Goal: Task Accomplishment & Management: Manage account settings

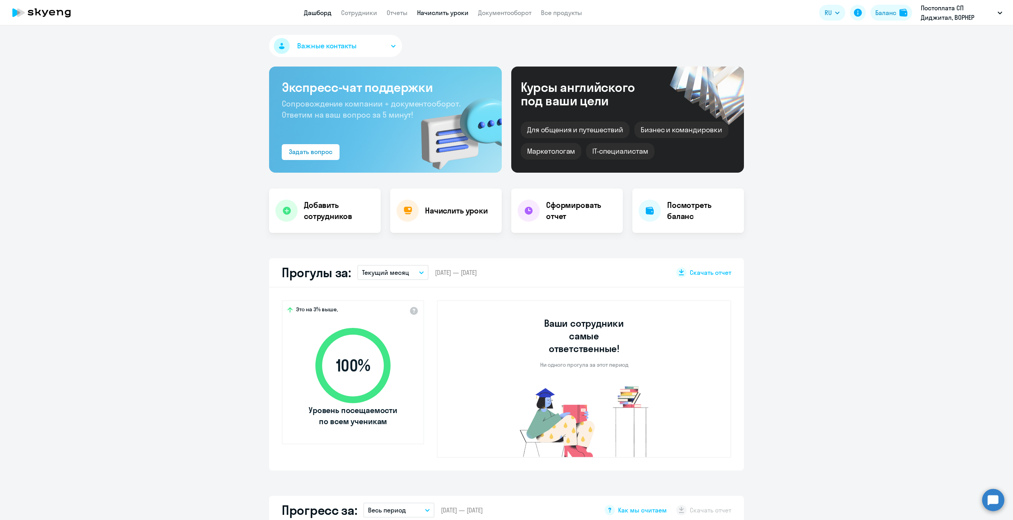
click at [432, 15] on link "Начислить уроки" at bounding box center [442, 13] width 51 height 8
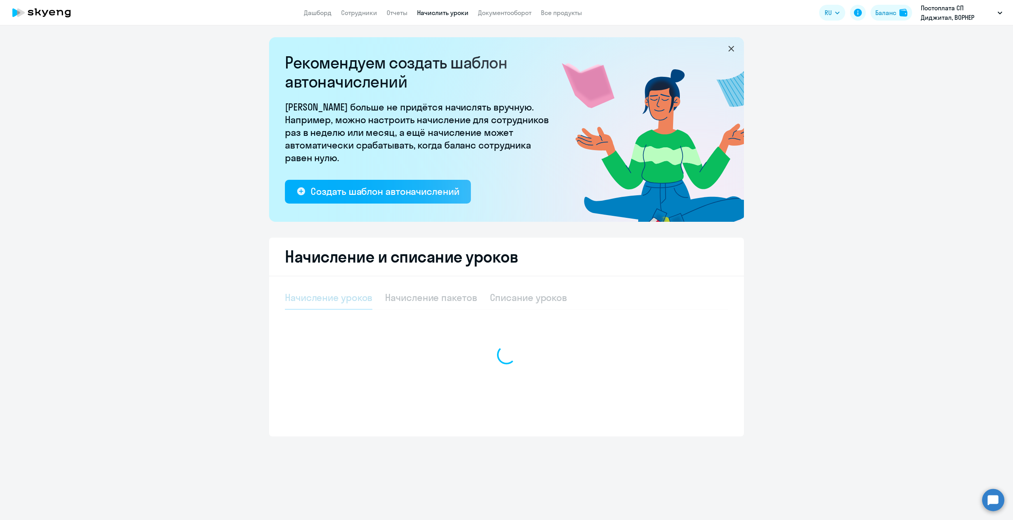
select select "10"
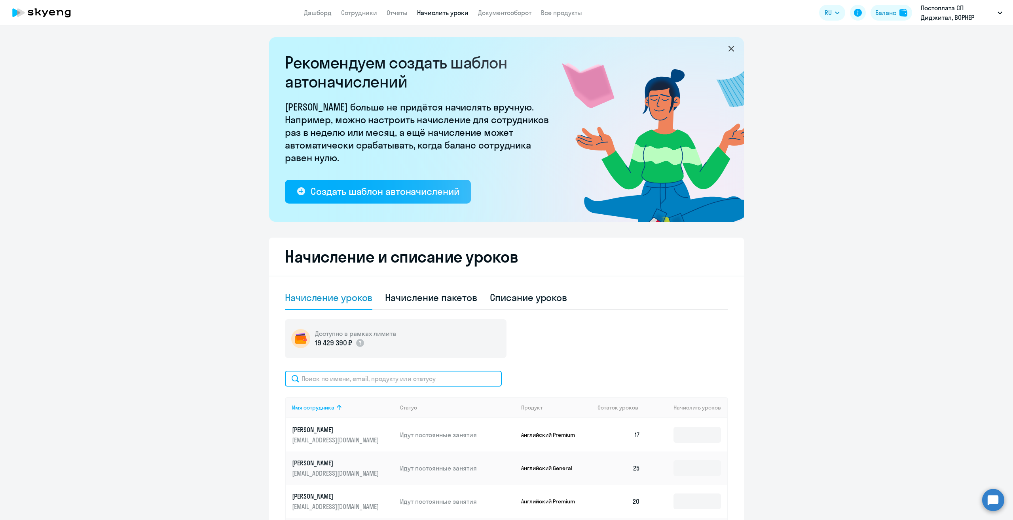
click at [322, 378] on input "text" at bounding box center [393, 378] width 217 height 16
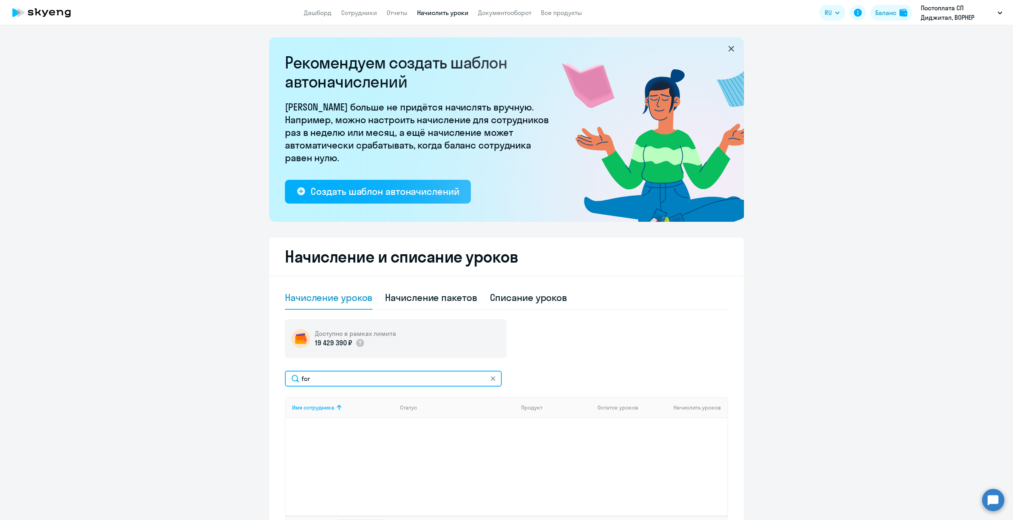
type input "f"
type input "[PERSON_NAME]"
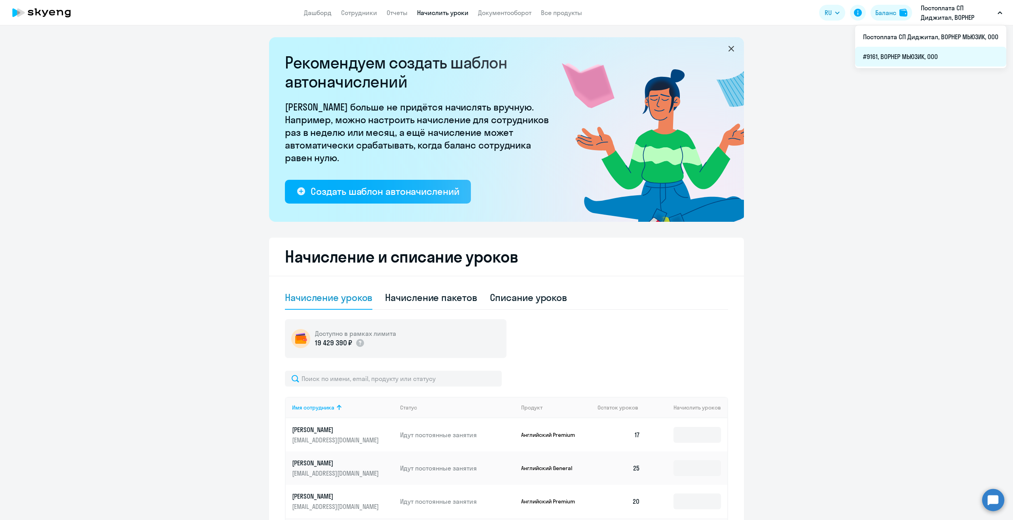
click at [915, 53] on li "#9161, ВОРНЕР МЬЮЗИК, ООО" at bounding box center [930, 57] width 151 height 20
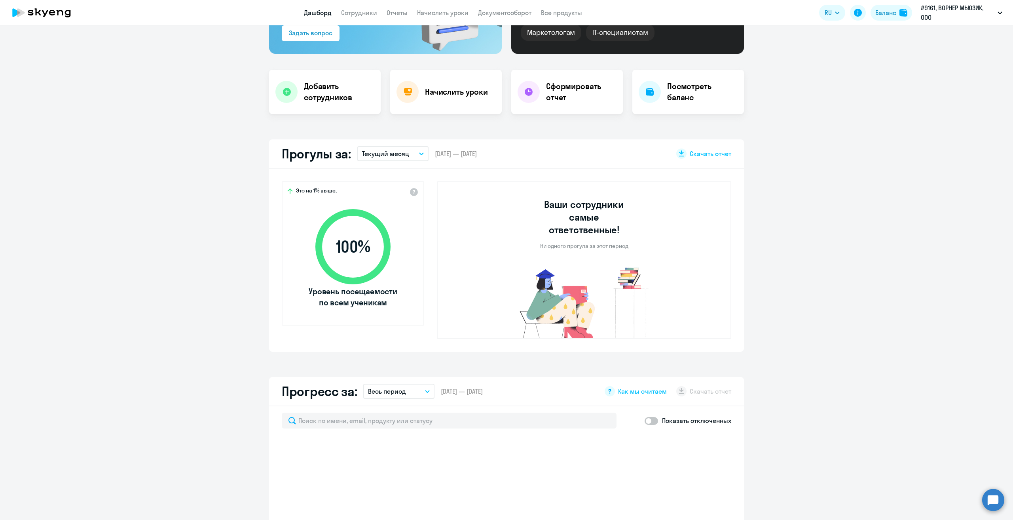
scroll to position [277, 0]
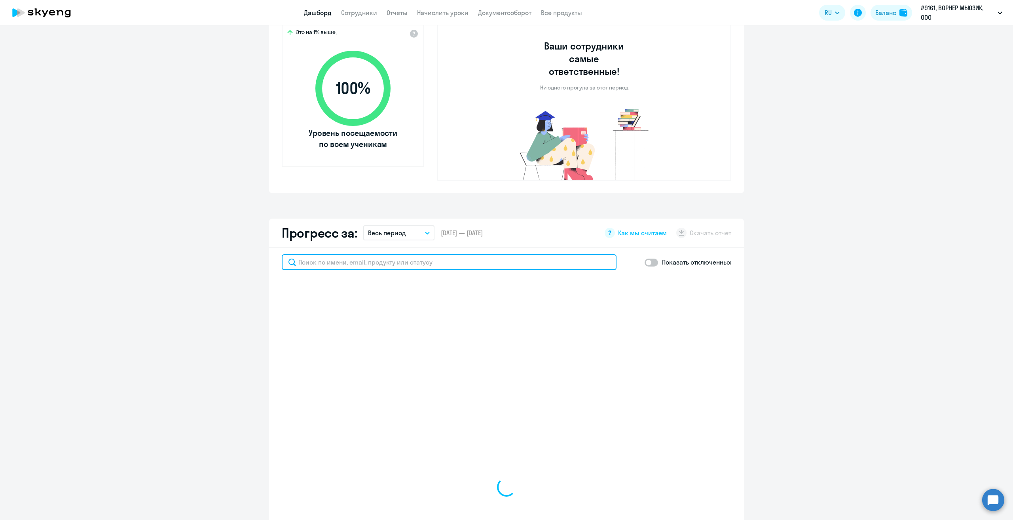
click at [365, 254] on input "text" at bounding box center [449, 262] width 335 height 16
type input "аске"
select select "30"
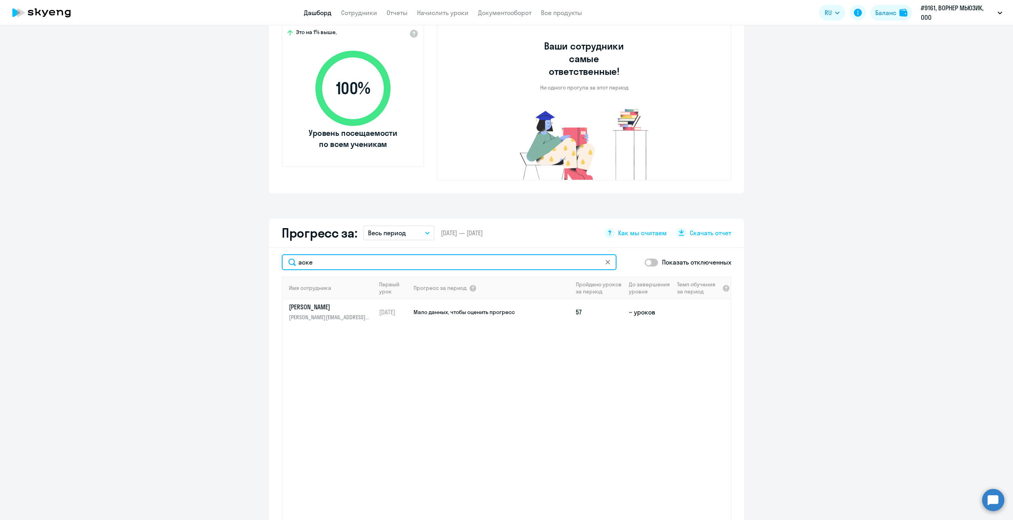
type input "аскер"
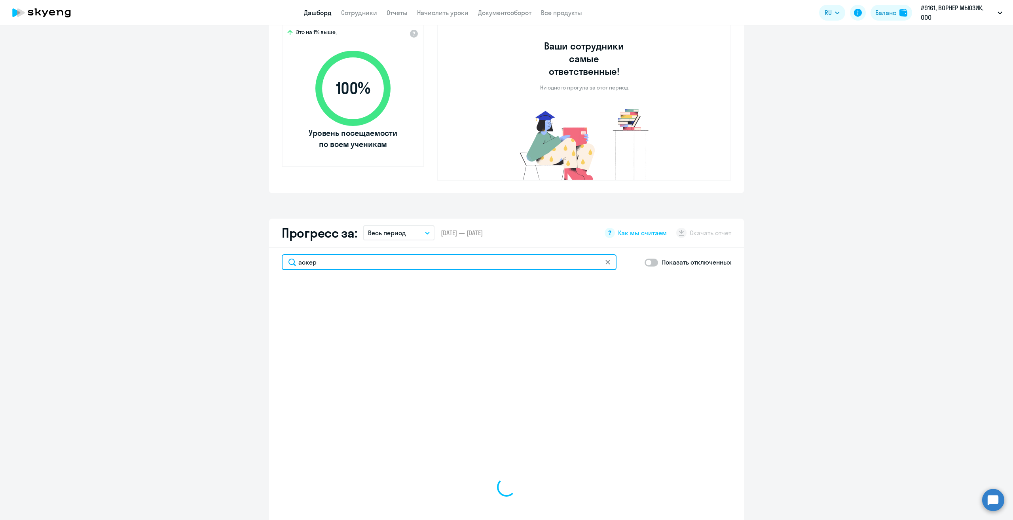
select select "30"
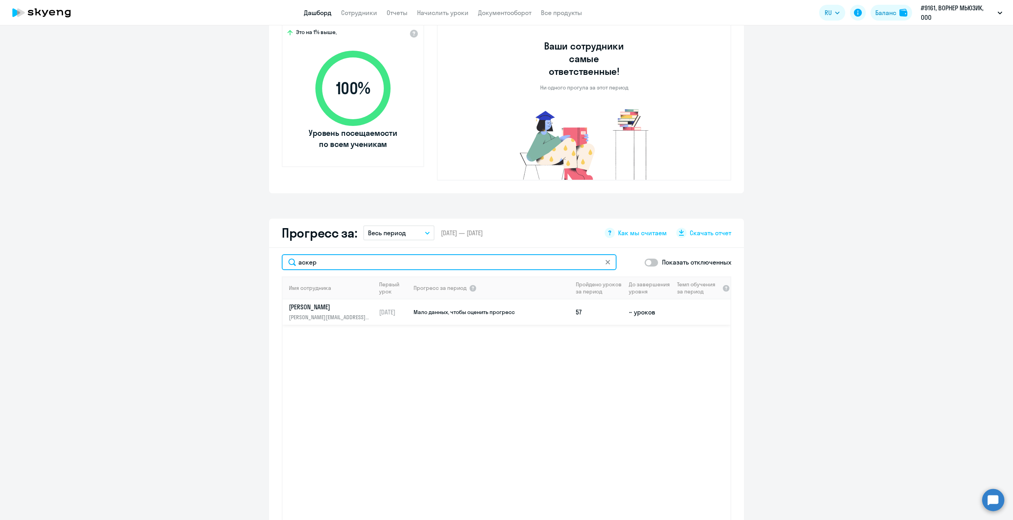
type input "аскер"
click at [294, 302] on p "[PERSON_NAME]" at bounding box center [330, 306] width 82 height 9
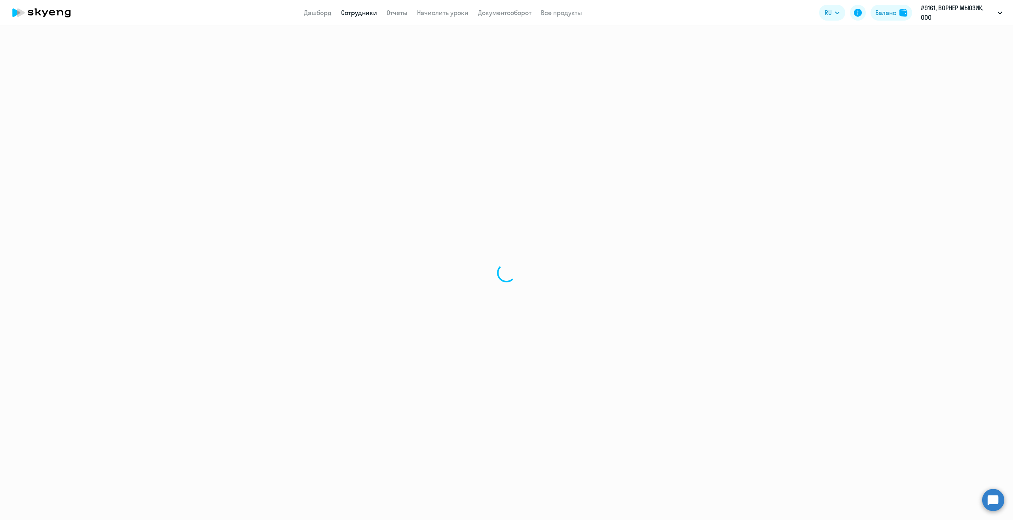
select select "english"
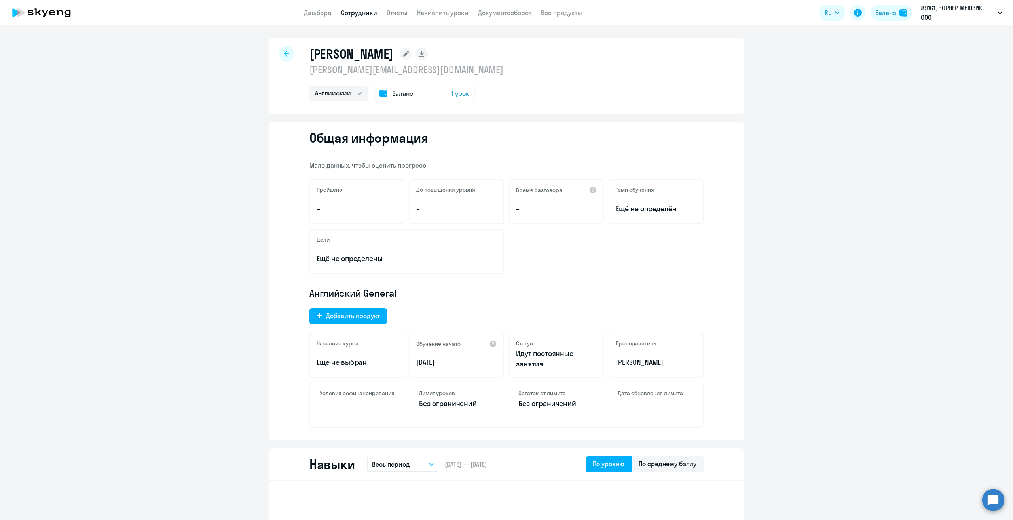
click at [285, 51] on icon at bounding box center [286, 54] width 5 height 6
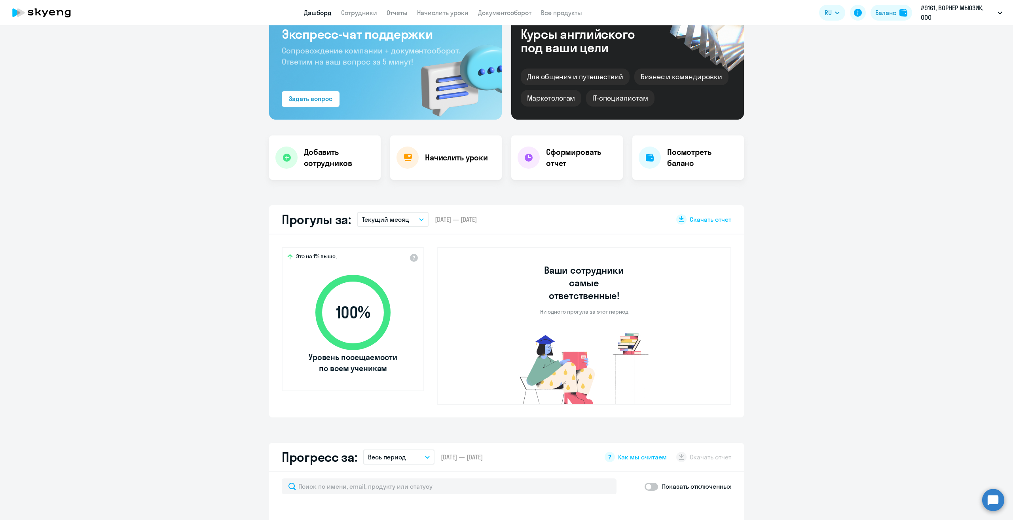
scroll to position [79, 0]
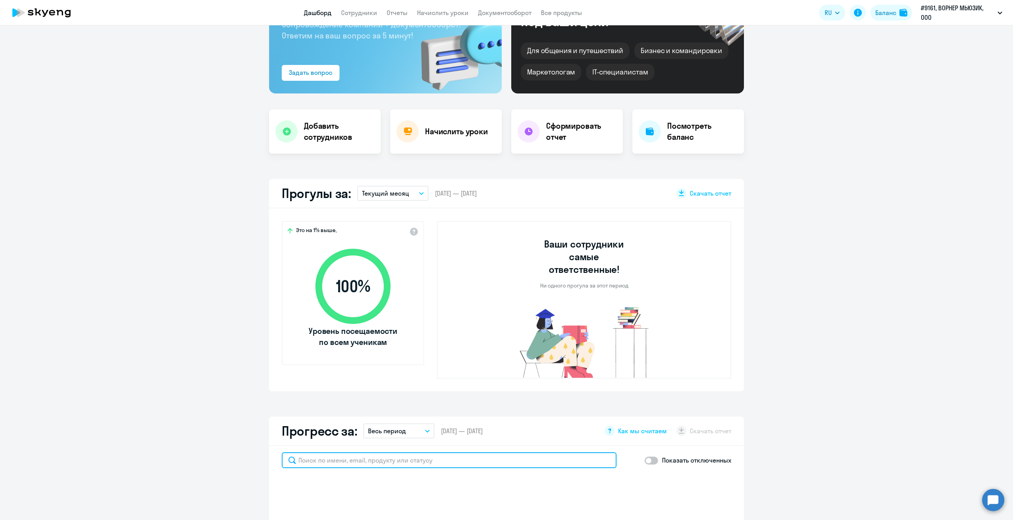
click at [323, 452] on input "text" at bounding box center [449, 460] width 335 height 16
type input "аск"
select select "30"
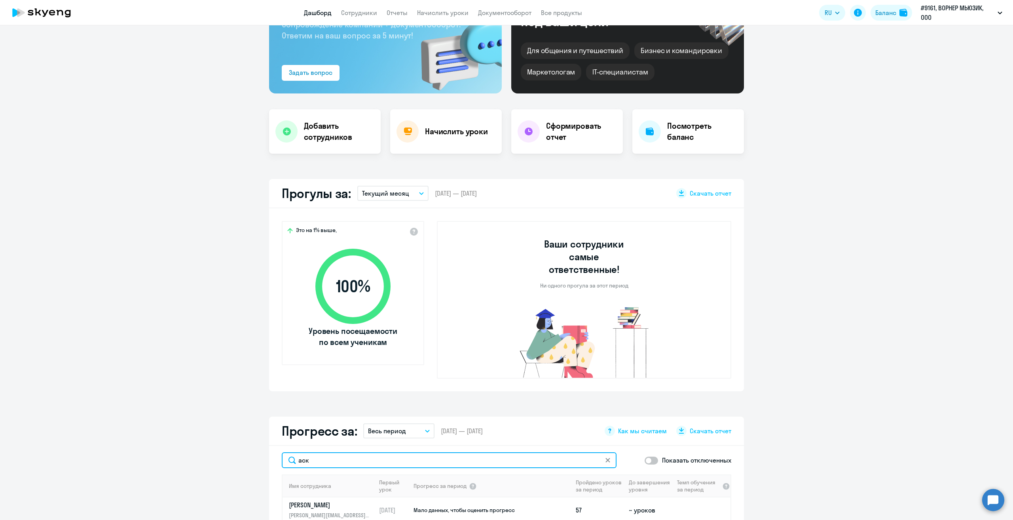
type input "ас"
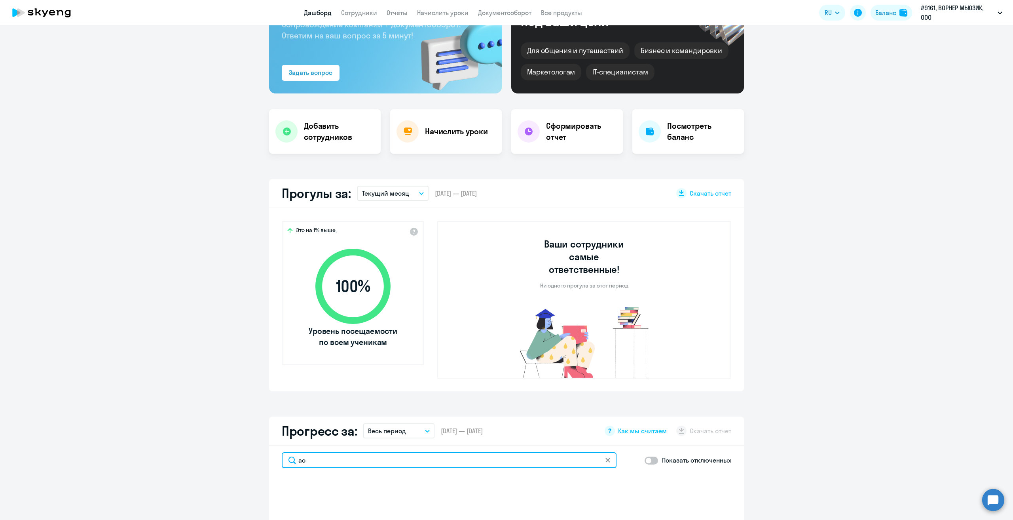
select select "30"
type input "аскер"
select select "30"
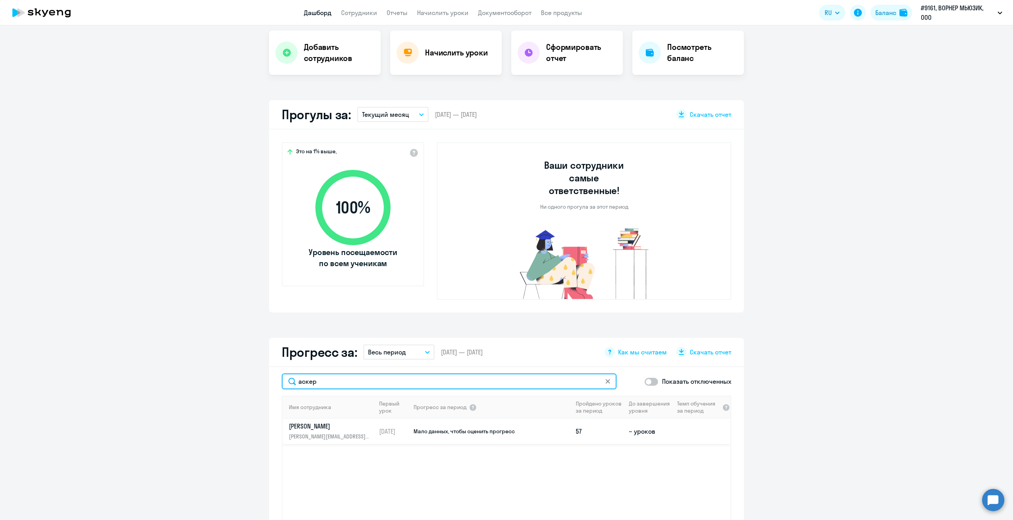
scroll to position [158, 0]
type input "аскер"
click at [303, 421] on p "[PERSON_NAME]" at bounding box center [330, 425] width 82 height 9
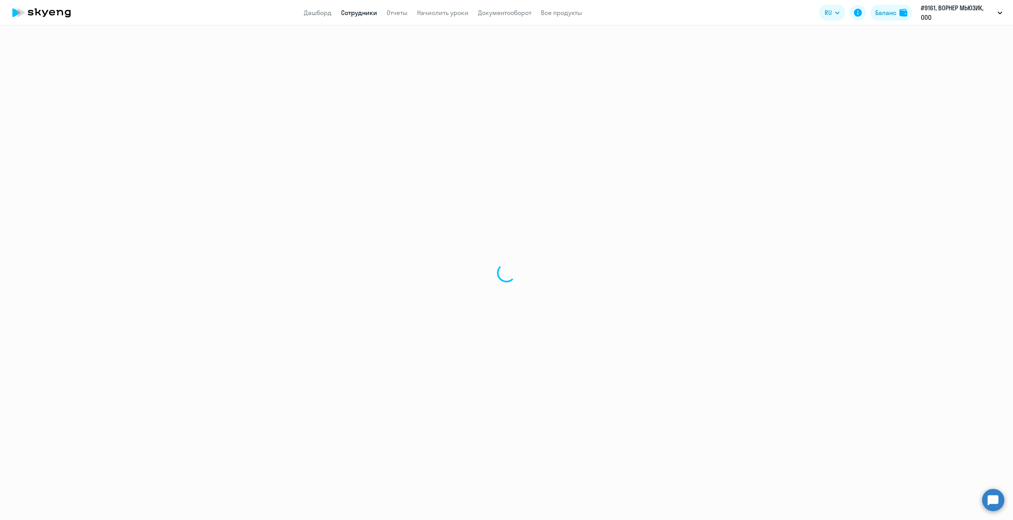
select select "english"
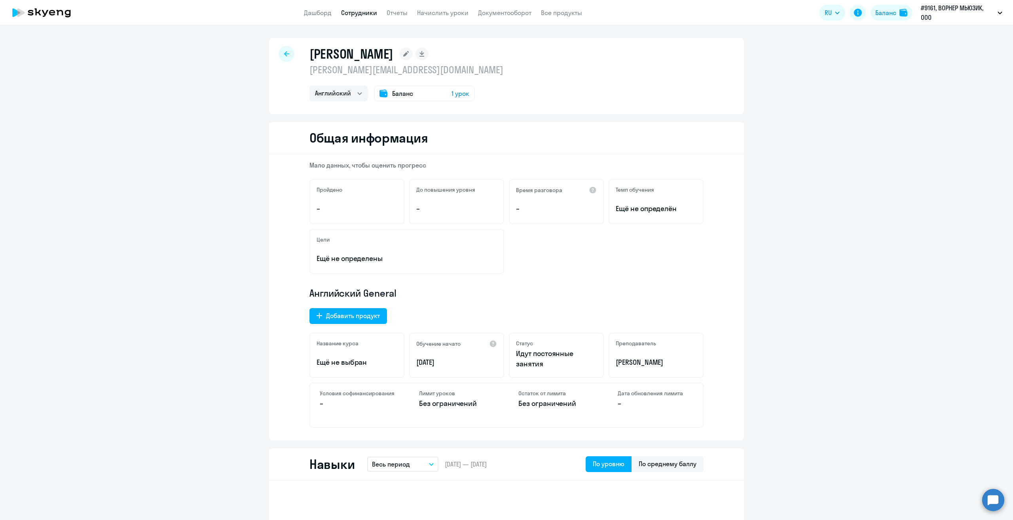
click at [283, 51] on div at bounding box center [287, 54] width 16 height 16
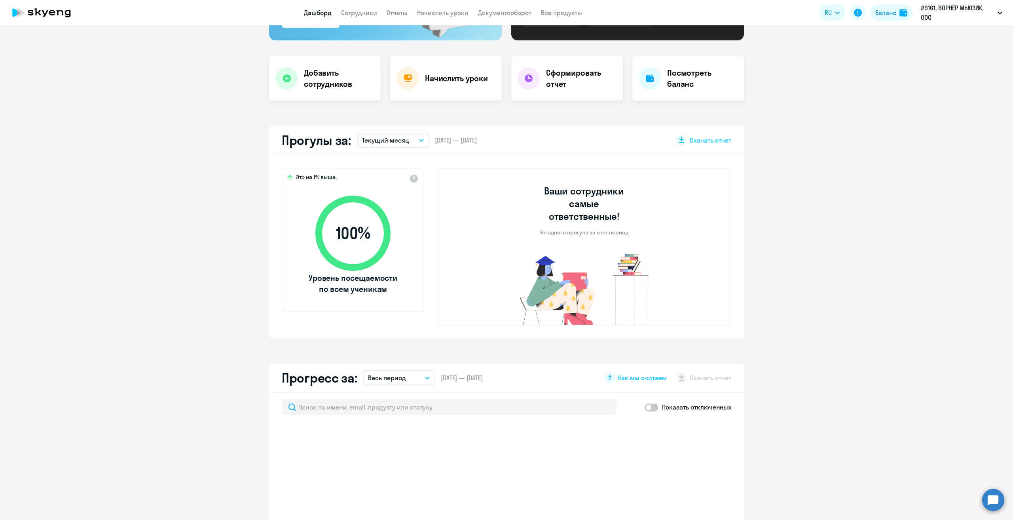
scroll to position [198, 0]
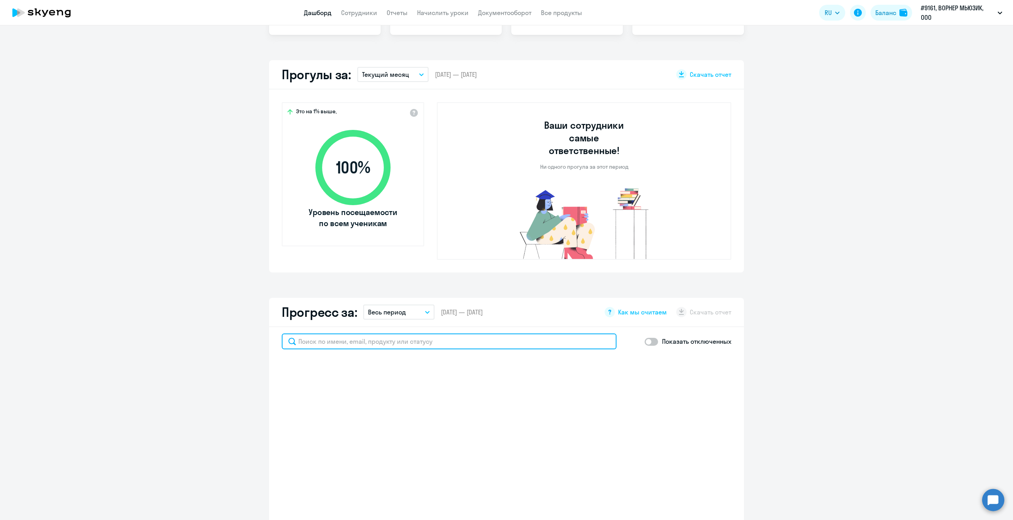
click at [386, 333] on input "text" at bounding box center [449, 341] width 335 height 16
type input "аскер"
select select "30"
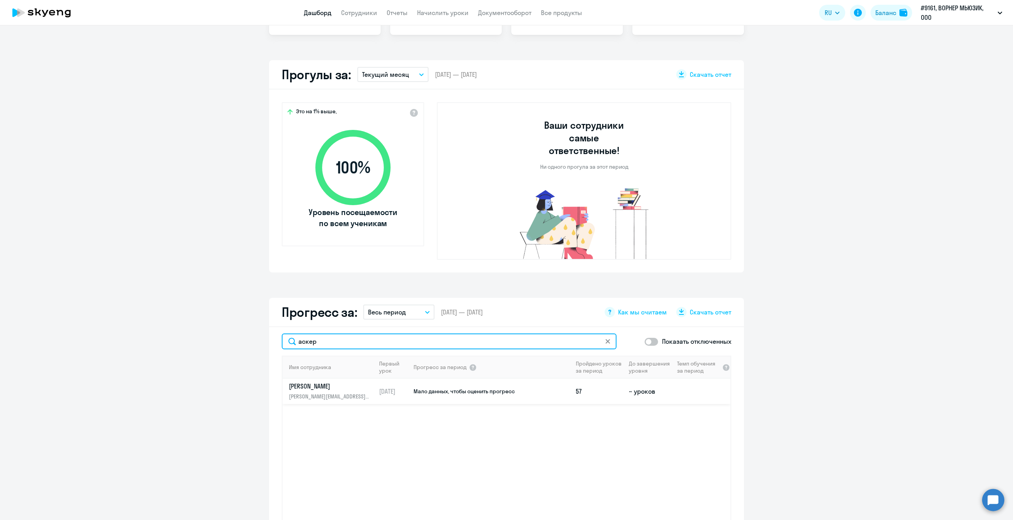
type input "аскер"
click at [317, 381] on p "[PERSON_NAME]" at bounding box center [330, 385] width 82 height 9
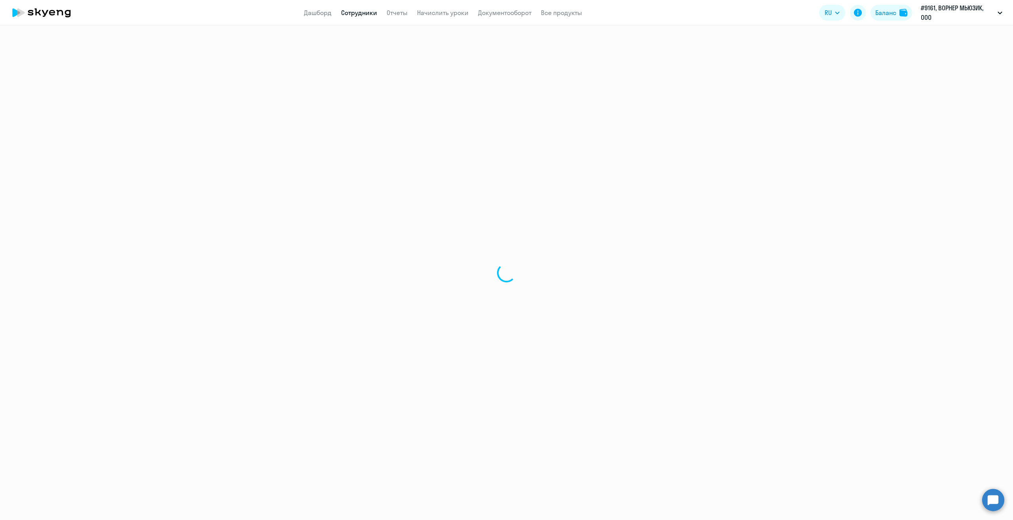
select select "english"
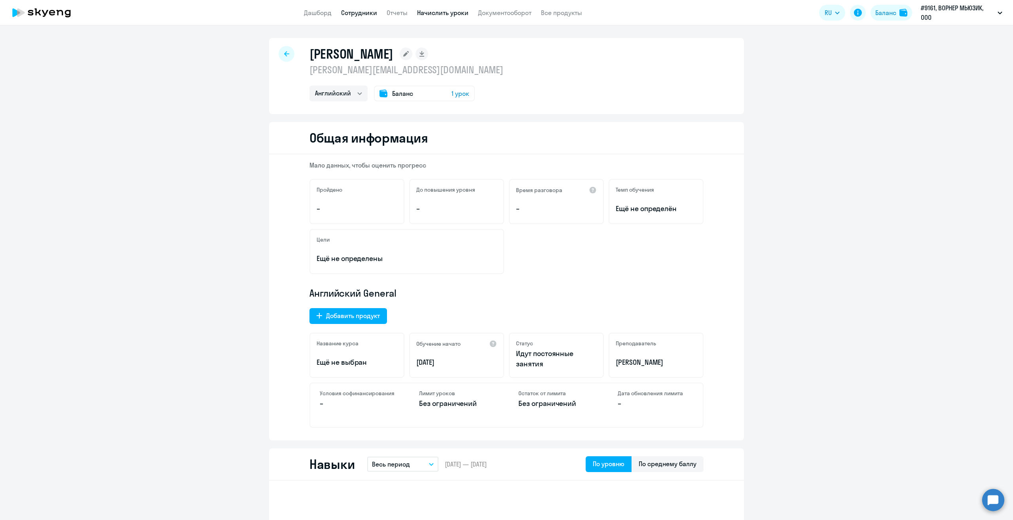
click at [445, 12] on link "Начислить уроки" at bounding box center [442, 13] width 51 height 8
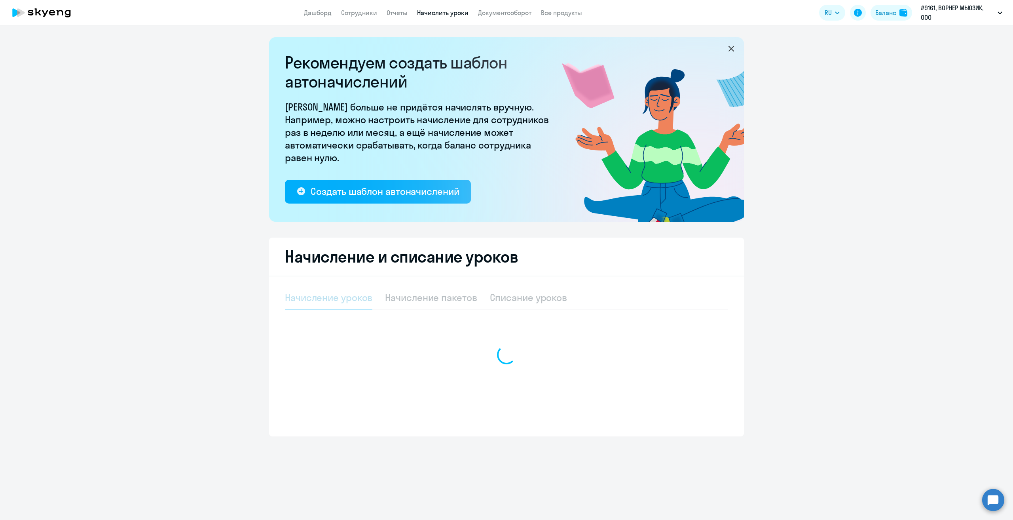
select select "10"
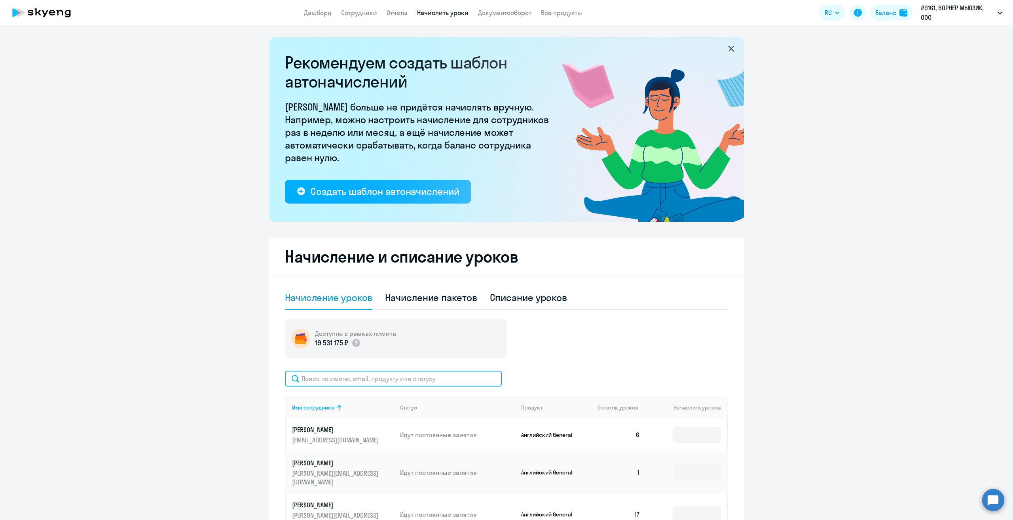
click at [354, 383] on input "text" at bounding box center [393, 378] width 217 height 16
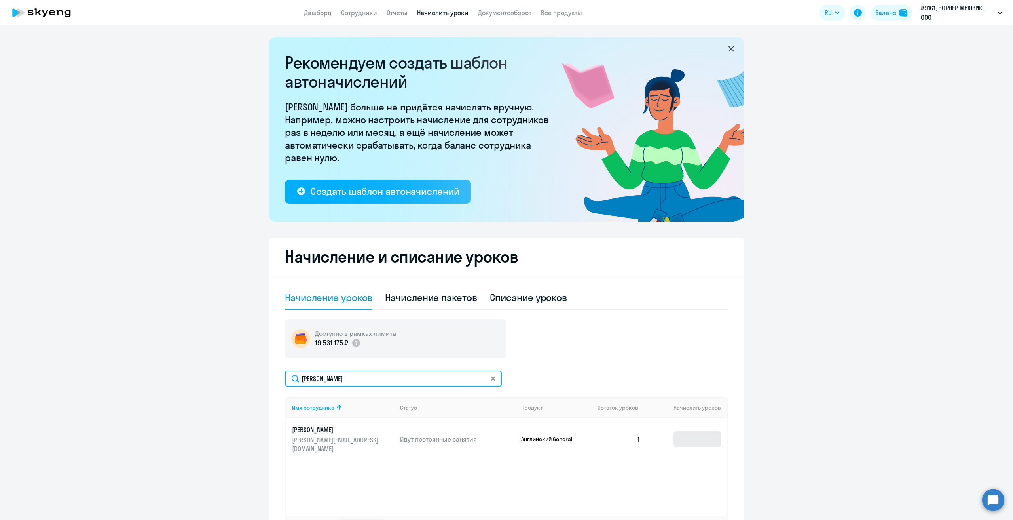
type input "[PERSON_NAME]"
click at [696, 437] on input at bounding box center [697, 439] width 47 height 16
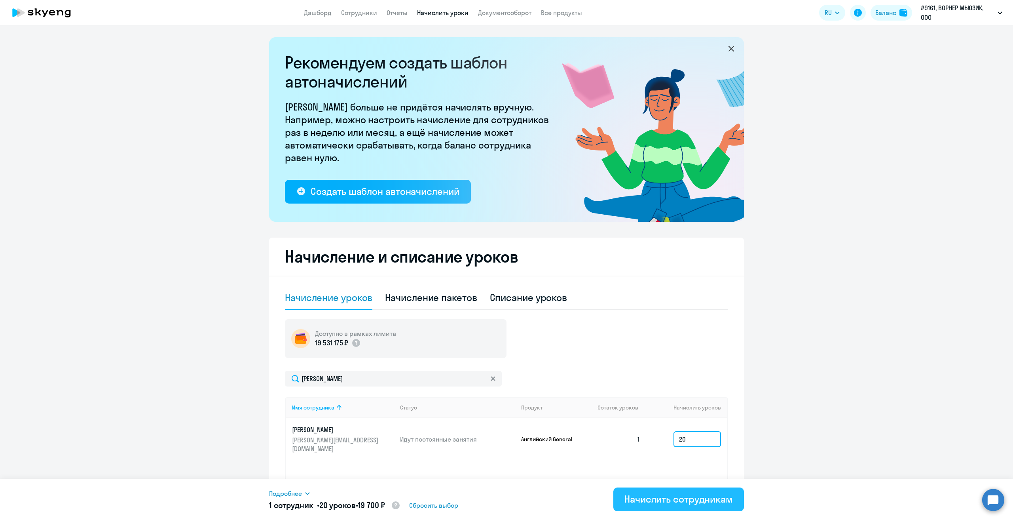
type input "20"
click at [662, 500] on div "Начислить сотрудникам" at bounding box center [678, 498] width 108 height 13
